Goal: Task Accomplishment & Management: Complete application form

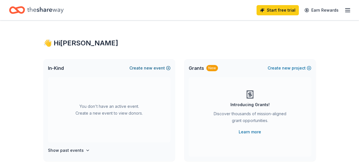
click at [154, 68] on button "Create new event" at bounding box center [149, 68] width 41 height 7
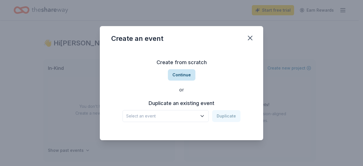
click at [182, 76] on button "Continue" at bounding box center [182, 74] width 28 height 11
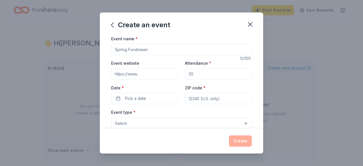
click at [150, 49] on input "Event name *" at bounding box center [181, 49] width 141 height 11
type input "A"
type input "[DATE] Gala"
drag, startPoint x: 195, startPoint y: 74, endPoint x: 175, endPoint y: 75, distance: 19.3
click at [175, 75] on div "Event website Attendance * Date * Pick a date ZIP code *" at bounding box center [181, 82] width 141 height 45
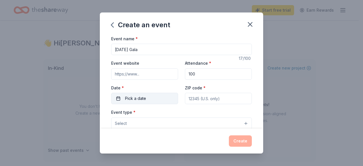
type input "100"
click at [158, 99] on button "Pick a date" at bounding box center [144, 98] width 67 height 11
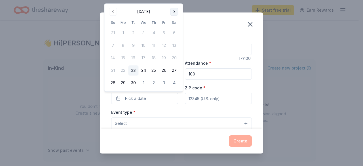
click at [174, 14] on button "Go to next month" at bounding box center [174, 12] width 8 height 8
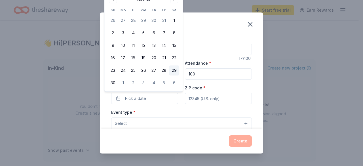
click at [175, 72] on button "29" at bounding box center [174, 71] width 10 height 10
click at [175, 125] on button "Select" at bounding box center [181, 124] width 141 height 12
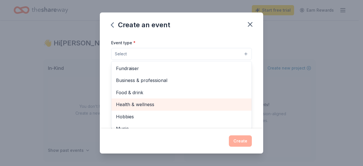
scroll to position [70, 0]
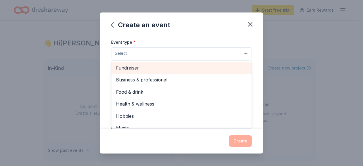
click at [137, 67] on span "Fundraiser" at bounding box center [181, 67] width 131 height 7
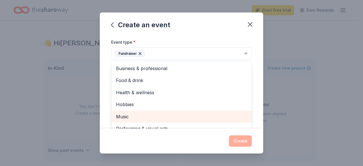
scroll to position [7, 0]
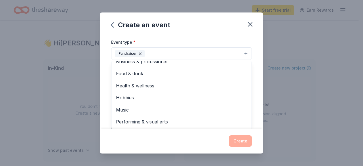
click at [253, 61] on div "Event name * Thanksgiving Gala 17 /100 Event website Attendance * 100 Date * 11…" at bounding box center [182, 82] width 164 height 94
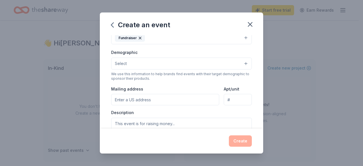
scroll to position [83, 0]
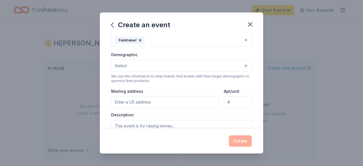
click at [154, 101] on input "Mailing address" at bounding box center [165, 101] width 108 height 11
type input "10428 PROCERA DR"
type input "20850"
click at [253, 92] on div "Event name * Thanksgiving Gala 17 /100 Event website Attendance * 100 Date * 11…" at bounding box center [182, 82] width 164 height 94
click at [180, 102] on input "10428 PROCERA DR" at bounding box center [165, 101] width 108 height 11
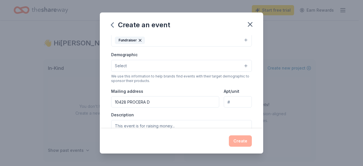
type input "10428 PROCERA DR"
click at [257, 106] on div "Event name * Thanksgiving Gala 17 /100 Event website Attendance * 100 Date * 11…" at bounding box center [182, 82] width 164 height 94
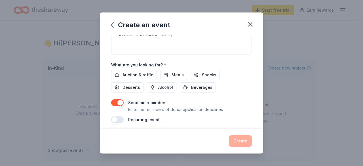
scroll to position [175, 0]
click at [164, 86] on span "Alcohol" at bounding box center [165, 87] width 15 height 7
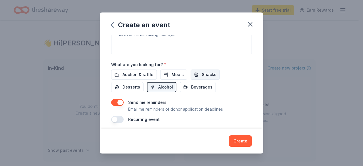
click at [209, 74] on span "Snacks" at bounding box center [209, 74] width 14 height 7
click at [130, 89] on span "Desserts" at bounding box center [132, 87] width 18 height 7
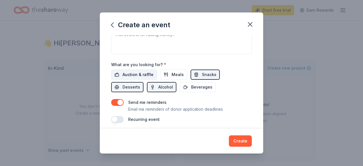
click at [133, 72] on span "Auction & raffle" at bounding box center [138, 74] width 31 height 7
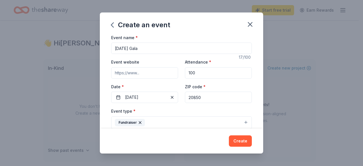
scroll to position [1, 0]
click at [208, 99] on input "20850" at bounding box center [218, 97] width 67 height 11
type input "20850"
click at [162, 84] on label "Date *" at bounding box center [144, 87] width 67 height 6
click at [162, 92] on button "11/29/2025" at bounding box center [144, 97] width 67 height 11
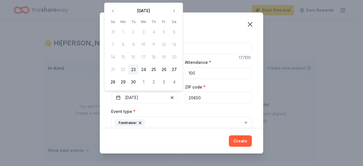
click at [226, 62] on div "Attendance * 100" at bounding box center [218, 69] width 67 height 20
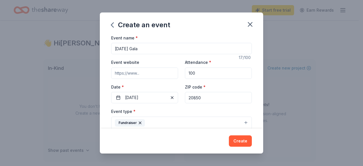
click at [129, 71] on input "Event website" at bounding box center [144, 73] width 67 height 11
paste input "https://www.zeffy.com/en-US/ticketing/kono-union-usa-inc-annual-thanksgiving-ga…"
type input "https://www.zeffy.com/en-US/ticketing/kono-union-usa-inc-annual-thanksgiving-ga…"
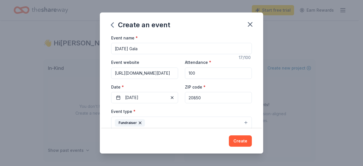
click at [210, 65] on div "Attendance * 100" at bounding box center [218, 69] width 67 height 20
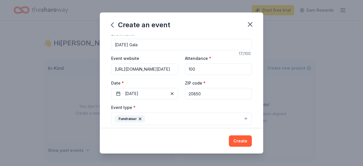
scroll to position [5, 0]
click at [174, 70] on input "https://www.zeffy.com/en-US/ticketing/kono-union-usa-inc-annual-thanksgiving-ga…" at bounding box center [144, 69] width 67 height 11
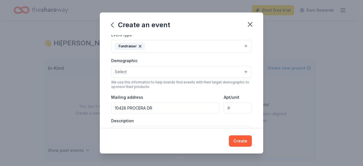
scroll to position [79, 0]
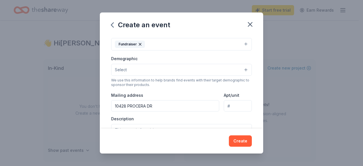
click at [241, 67] on button "Select" at bounding box center [181, 70] width 141 height 12
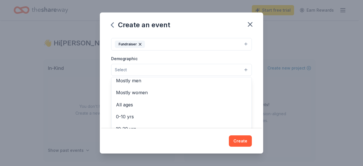
scroll to position [0, 0]
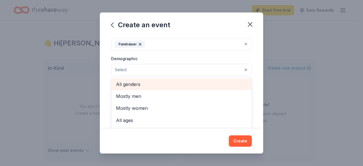
click at [153, 85] on span "All genders" at bounding box center [181, 84] width 131 height 7
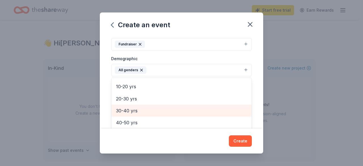
scroll to position [47, 0]
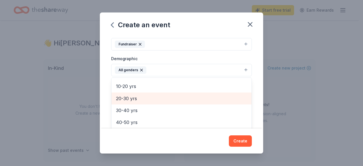
click at [135, 98] on span "20-30 yrs" at bounding box center [181, 98] width 131 height 7
click at [127, 99] on span "30-40 yrs" at bounding box center [181, 98] width 131 height 7
click at [125, 100] on span "40-50 yrs" at bounding box center [181, 98] width 131 height 7
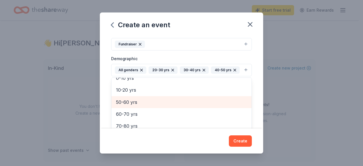
click at [131, 106] on span "50-60 yrs" at bounding box center [181, 102] width 131 height 7
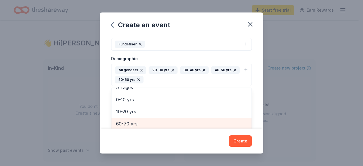
scroll to position [80, 0]
click at [130, 121] on span "60-70 yrs" at bounding box center [181, 122] width 131 height 7
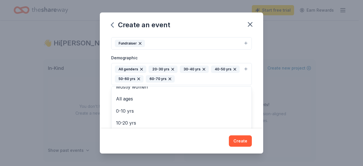
click at [256, 108] on div "Event name * Thanksgiving Gala 17 /100 Event website Attendance * 100 Date * 11…" at bounding box center [182, 82] width 164 height 94
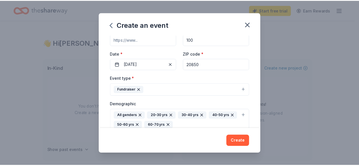
scroll to position [0, 0]
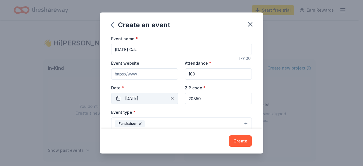
drag, startPoint x: 206, startPoint y: 100, endPoint x: 160, endPoint y: 97, distance: 45.8
click at [160, 97] on div "Event website Attendance * 100 Date * 11/29/2025 ZIP code * 20850" at bounding box center [181, 82] width 141 height 45
paste input
drag, startPoint x: 205, startPoint y: 97, endPoint x: 179, endPoint y: 97, distance: 26.4
click at [179, 97] on div "Event website Attendance * 100 Date * 11/29/2025 ZIP code * 20850" at bounding box center [181, 82] width 141 height 45
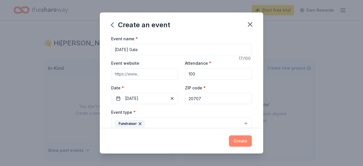
type input "20707"
click at [244, 143] on button "Create" at bounding box center [240, 140] width 23 height 11
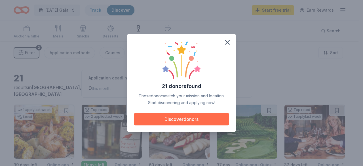
click at [204, 119] on button "Discover donors" at bounding box center [181, 119] width 95 height 12
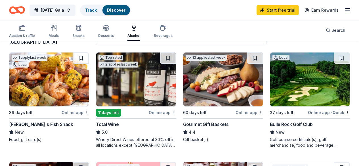
scroll to position [53, 0]
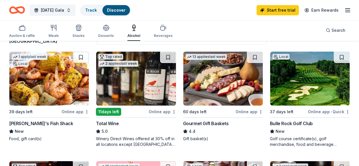
click at [149, 112] on div "Online app" at bounding box center [163, 111] width 28 height 7
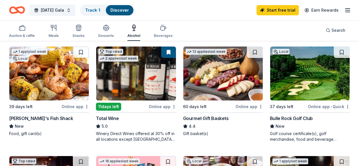
scroll to position [59, 0]
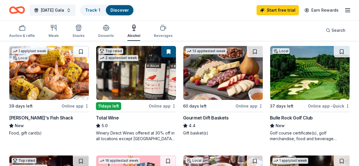
click at [37, 99] on img at bounding box center [48, 73] width 79 height 54
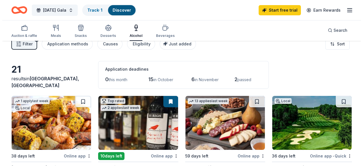
scroll to position [0, 0]
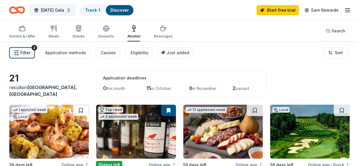
click at [25, 50] on button "Filter 2" at bounding box center [22, 52] width 26 height 11
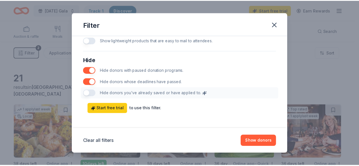
scroll to position [319, 0]
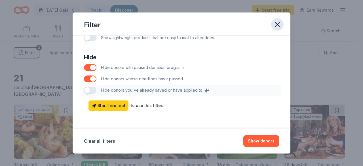
click at [276, 22] on icon "button" at bounding box center [278, 24] width 8 height 8
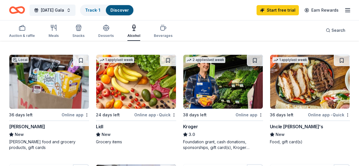
scroll to position [372, 0]
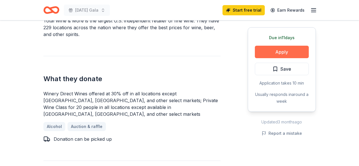
scroll to position [200, 0]
click at [286, 50] on button "Apply" at bounding box center [282, 52] width 54 height 12
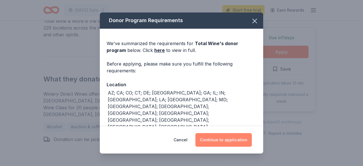
click at [217, 141] on button "Continue to application" at bounding box center [224, 140] width 56 height 14
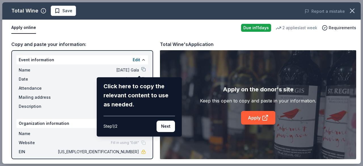
click at [139, 70] on div "Total Wine Save Report a mistake Apply online Due in 11 days 2 applies last wee…" at bounding box center [181, 83] width 359 height 162
click at [139, 68] on div "Total Wine Save Report a mistake Apply online Due in 11 days 2 applies last wee…" at bounding box center [181, 83] width 359 height 162
click at [165, 127] on button "Next" at bounding box center [166, 126] width 18 height 11
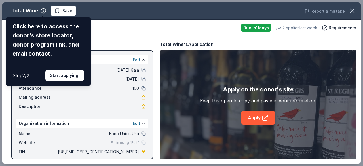
click at [43, 9] on div "Total Wine Click here to access the donor's store locator, donor program link, …" at bounding box center [181, 83] width 359 height 162
click at [68, 77] on button "Start applying!" at bounding box center [64, 75] width 39 height 11
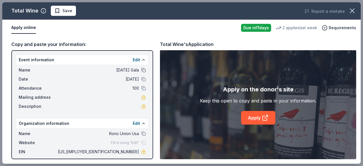
click at [141, 68] on button at bounding box center [143, 70] width 5 height 5
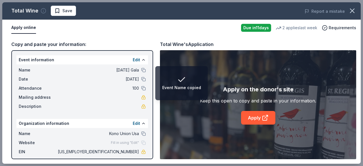
click at [44, 9] on icon "button" at bounding box center [44, 11] width 6 height 6
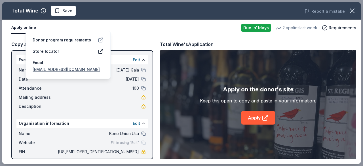
click at [102, 38] on icon at bounding box center [101, 39] width 3 height 3
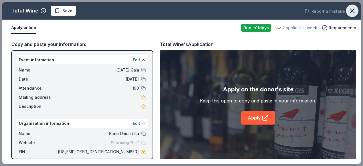
click at [352, 11] on icon "button" at bounding box center [353, 11] width 8 height 8
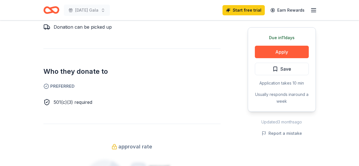
scroll to position [313, 0]
click at [283, 69] on span "Save" at bounding box center [285, 68] width 11 height 7
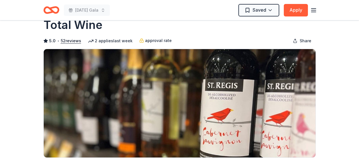
scroll to position [0, 0]
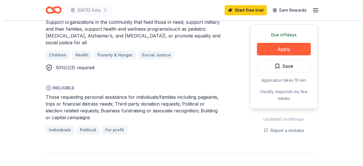
scroll to position [352, 0]
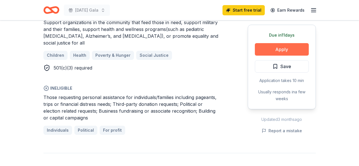
click at [272, 43] on button "Apply" at bounding box center [282, 49] width 54 height 12
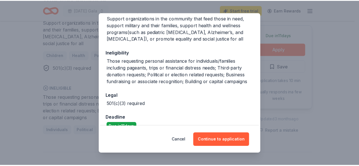
scroll to position [116, 0]
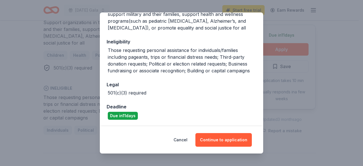
click at [319, 115] on div "Donor Program Requirements We've summarized the requirements for Giant 's donor…" at bounding box center [181, 83] width 363 height 166
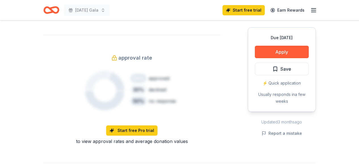
scroll to position [377, 0]
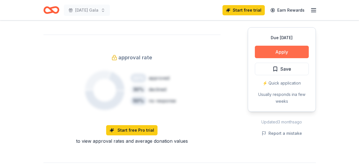
click at [266, 46] on button "Apply" at bounding box center [282, 52] width 54 height 12
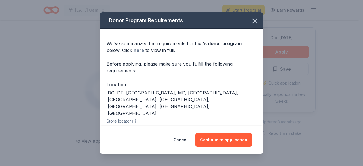
click at [138, 51] on link "here" at bounding box center [139, 50] width 11 height 7
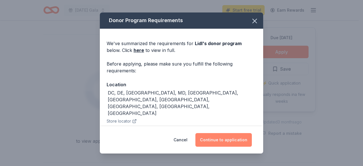
click at [220, 141] on button "Continue to application" at bounding box center [224, 140] width 56 height 14
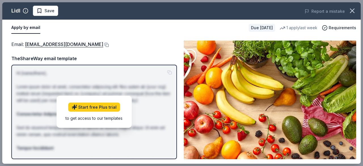
click at [7, 53] on div "Email : csr@lidl.us Email : csr@lidl.us TheShareWay email template Hi [name/the…" at bounding box center [181, 100] width 359 height 128
click at [103, 45] on button at bounding box center [106, 45] width 6 height 5
click at [355, 9] on icon "button" at bounding box center [353, 11] width 8 height 8
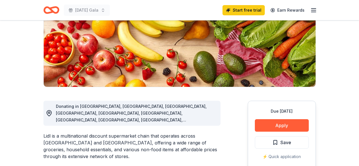
scroll to position [0, 0]
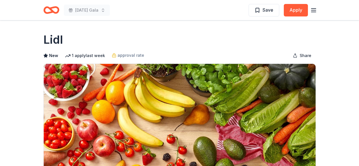
click at [54, 10] on icon "Home" at bounding box center [51, 9] width 16 height 13
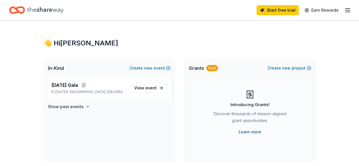
click at [255, 133] on link "Learn more" at bounding box center [250, 132] width 22 height 7
click at [61, 9] on icon "Home" at bounding box center [45, 10] width 36 height 12
click at [345, 10] on line "button" at bounding box center [347, 10] width 5 height 0
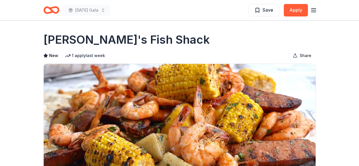
drag, startPoint x: 43, startPoint y: 39, endPoint x: 124, endPoint y: 39, distance: 80.3
click at [124, 39] on h1 "[PERSON_NAME]'s Fish Shack" at bounding box center [126, 40] width 166 height 16
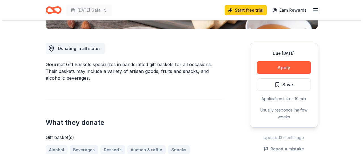
scroll to position [143, 0]
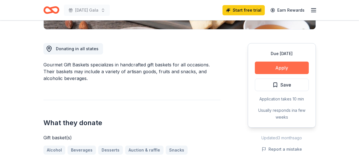
click at [270, 67] on button "Apply" at bounding box center [282, 68] width 54 height 12
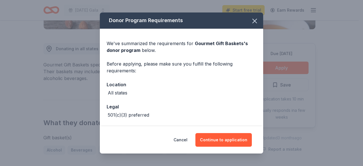
scroll to position [22, 0]
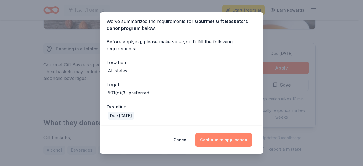
click at [213, 142] on button "Continue to application" at bounding box center [224, 140] width 56 height 14
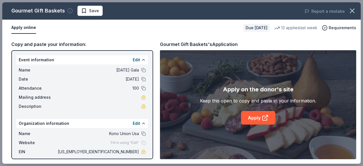
click at [71, 10] on icon "button" at bounding box center [70, 11] width 6 height 6
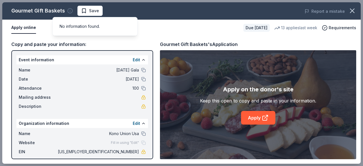
click at [69, 12] on icon "button" at bounding box center [70, 11] width 6 height 6
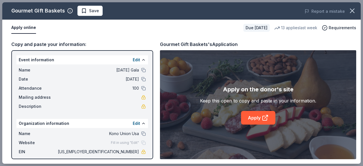
click at [43, 13] on div "Gourmet Gift Baskets" at bounding box center [38, 10] width 54 height 9
click at [26, 26] on button "Apply online" at bounding box center [23, 28] width 25 height 12
click at [114, 35] on div "Apply online Due in 60 days 13 applies last week Requirements" at bounding box center [181, 28] width 359 height 16
click at [25, 27] on button "Apply online" at bounding box center [23, 28] width 25 height 12
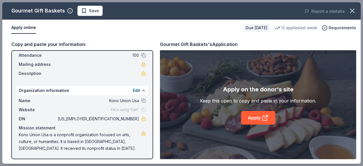
scroll to position [0, 0]
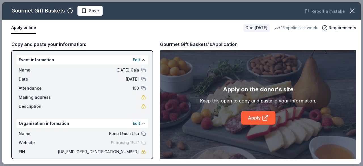
click at [25, 26] on button "Apply online" at bounding box center [23, 28] width 25 height 12
drag, startPoint x: 64, startPoint y: 11, endPoint x: 14, endPoint y: 14, distance: 50.1
click at [14, 14] on div "Gourmet Gift Baskets" at bounding box center [38, 10] width 54 height 9
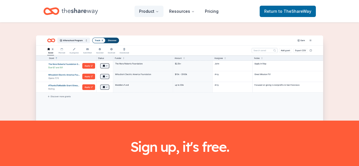
scroll to position [781, 0]
